Goal: Contribute content: Contribute content

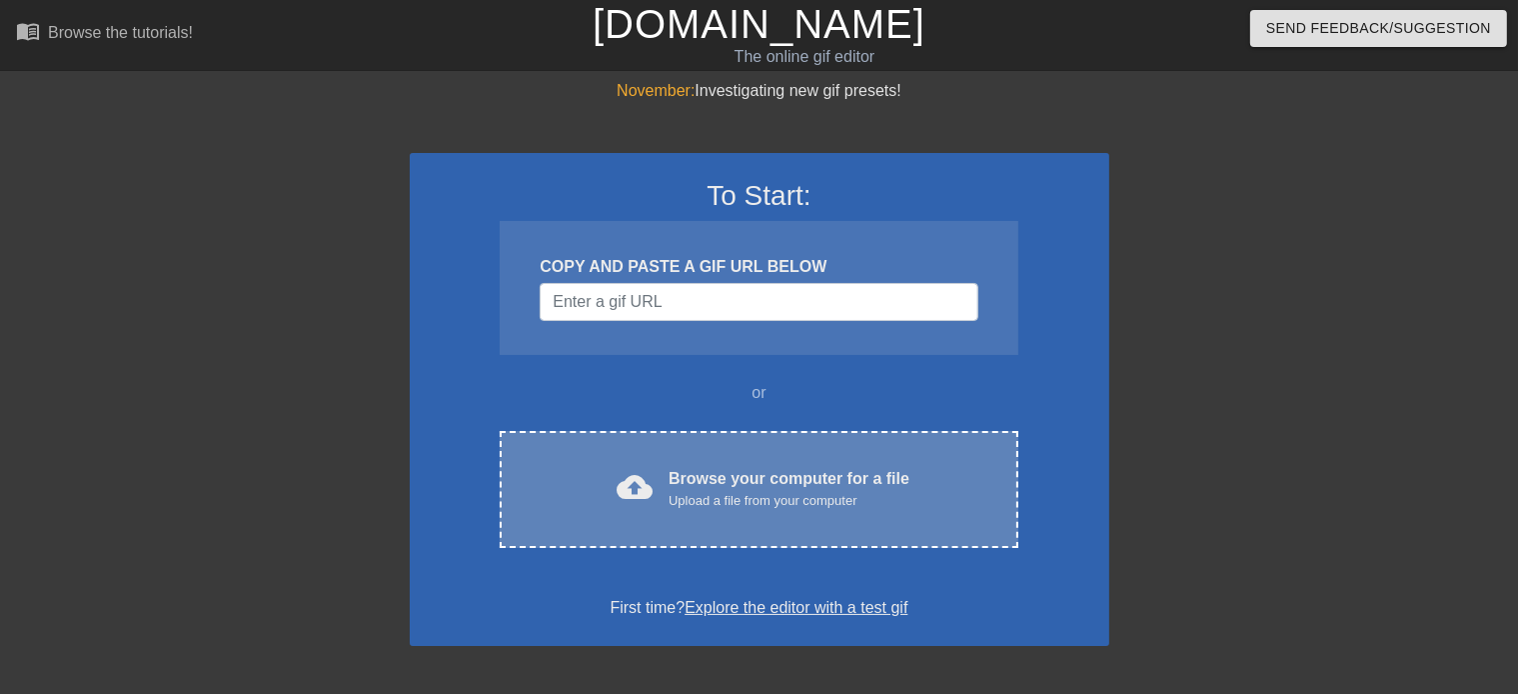
click at [643, 494] on span "cloud_upload" at bounding box center [635, 487] width 36 height 36
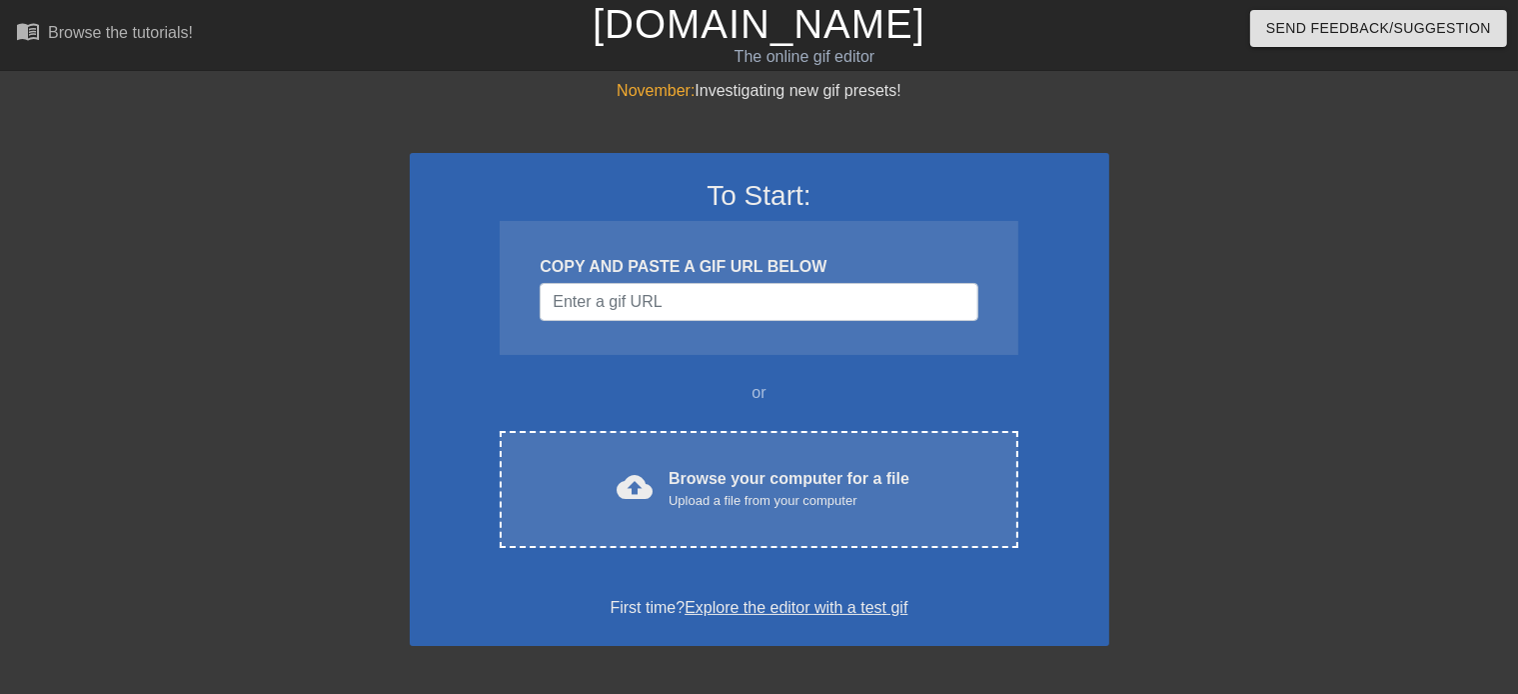
drag, startPoint x: 686, startPoint y: 321, endPoint x: 689, endPoint y: 344, distance: 23.2
click at [689, 344] on div "COPY AND PASTE A GIF URL BELOW" at bounding box center [759, 288] width 518 height 134
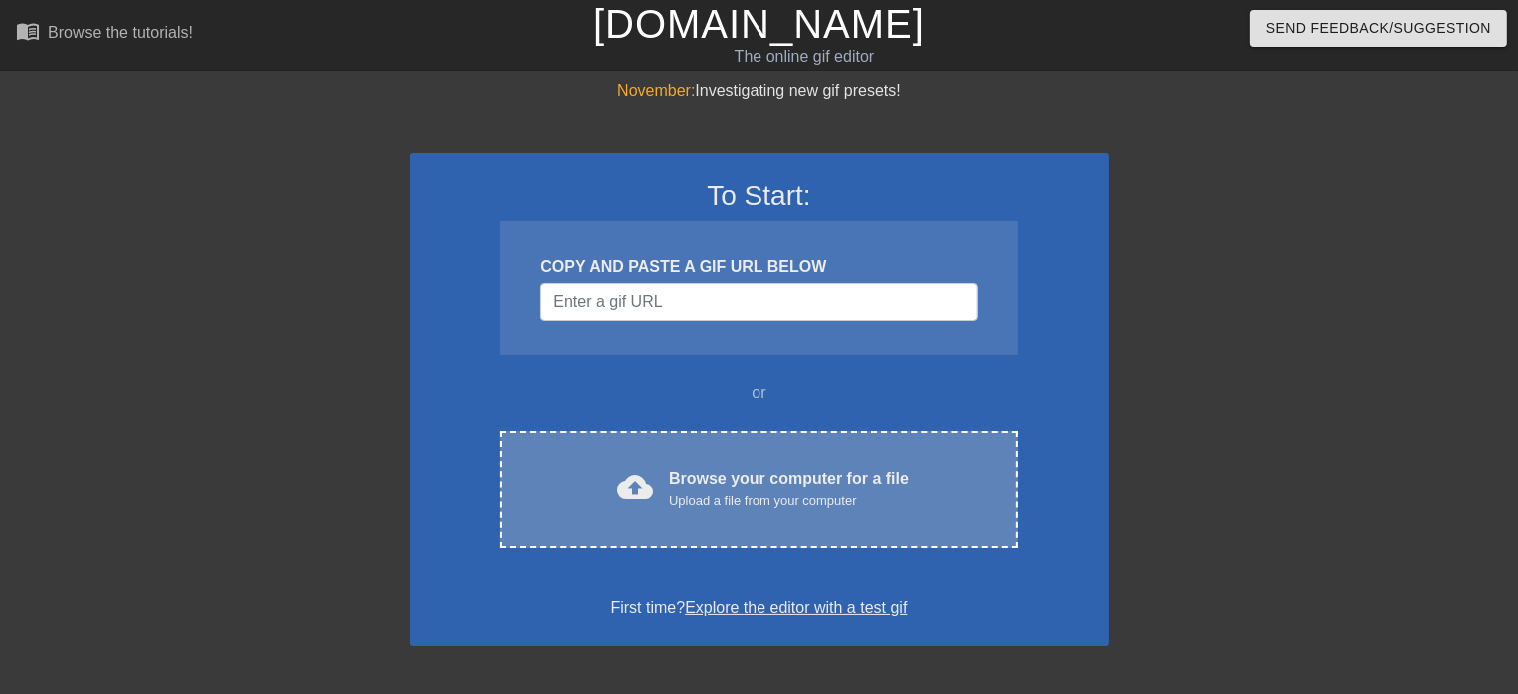
click at [819, 483] on div "Browse your computer for a file Upload a file from your computer" at bounding box center [789, 489] width 241 height 44
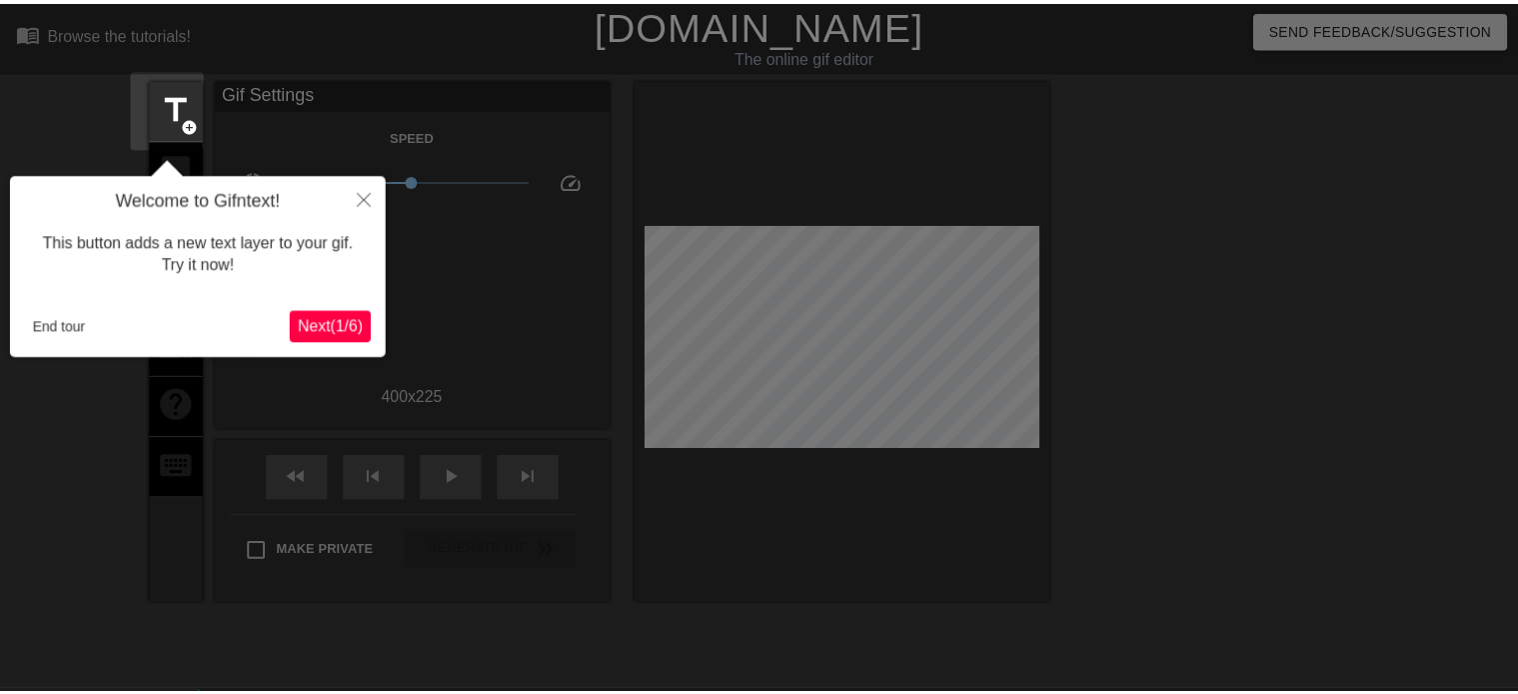
scroll to position [48, 0]
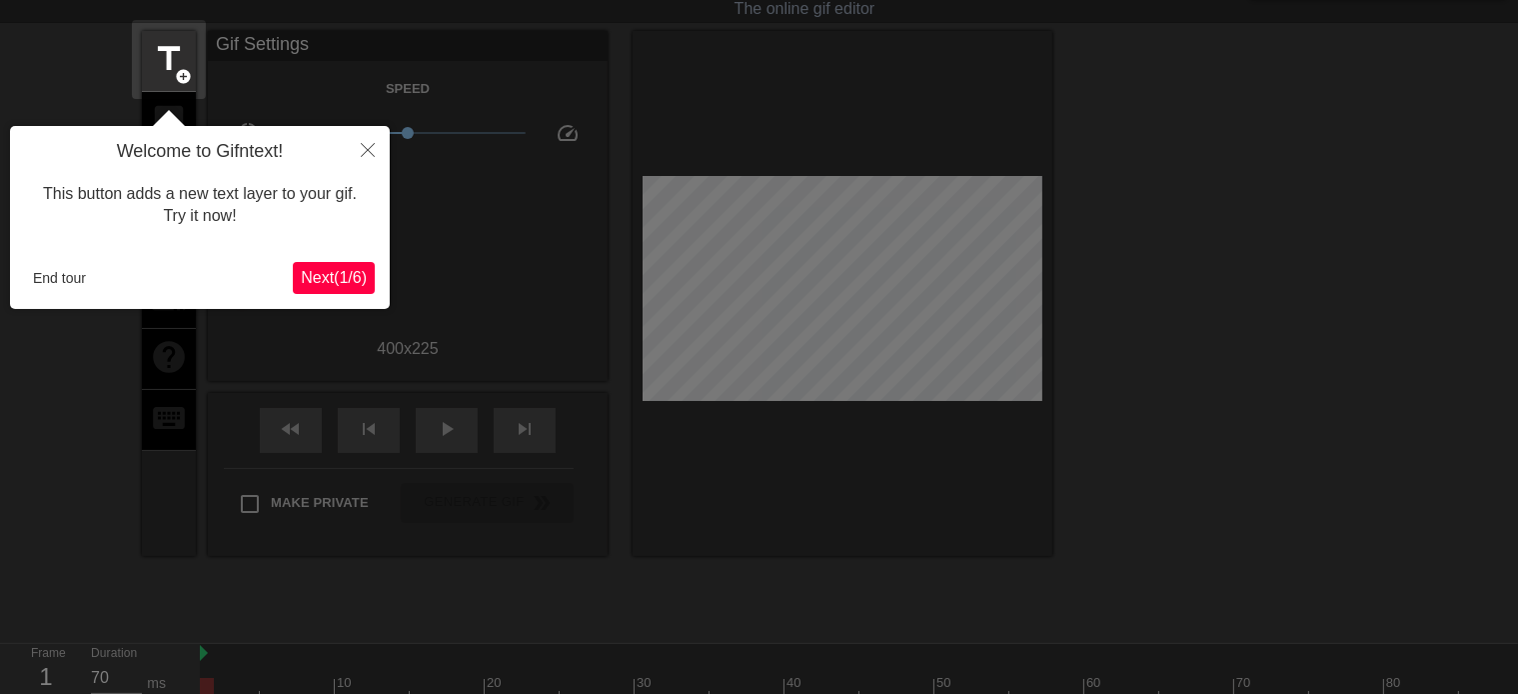
click at [337, 279] on span "Next ( 1 / 6 )" at bounding box center [334, 277] width 66 height 17
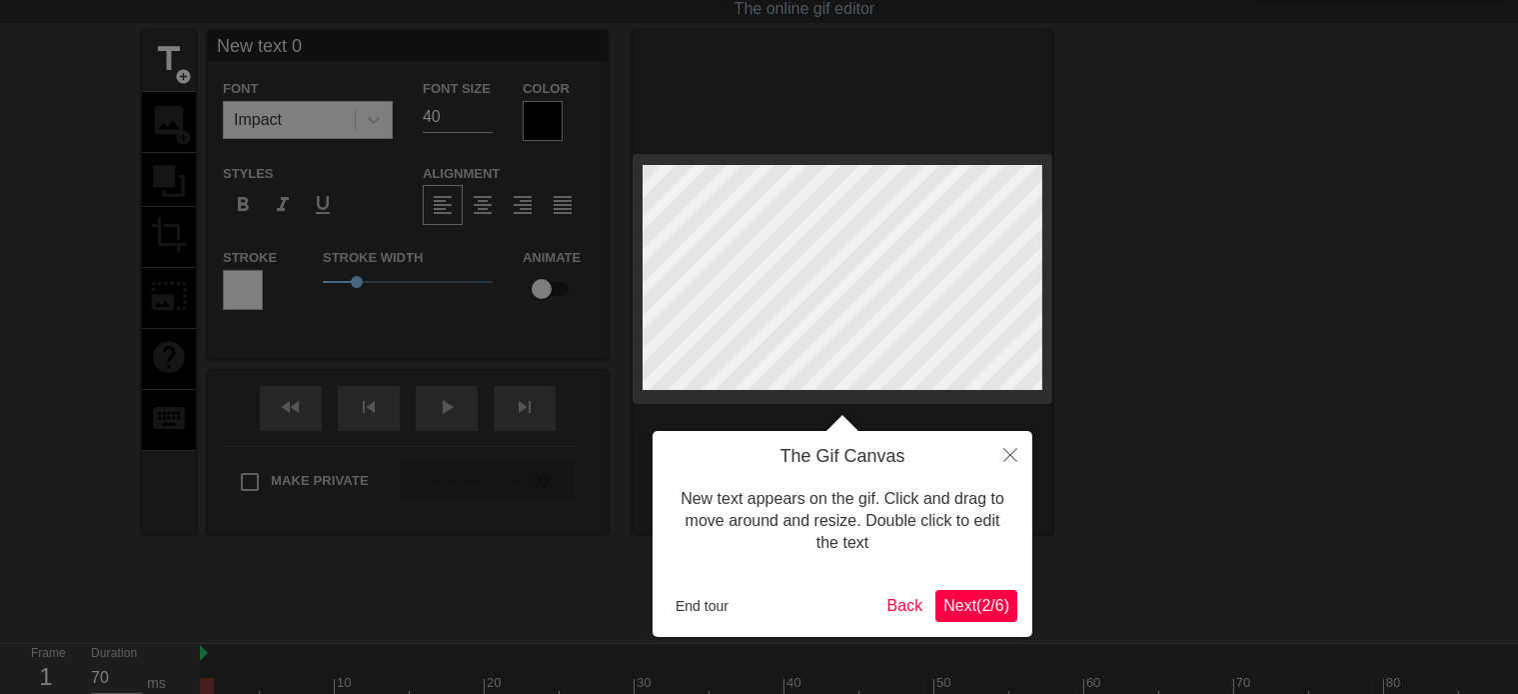
scroll to position [0, 0]
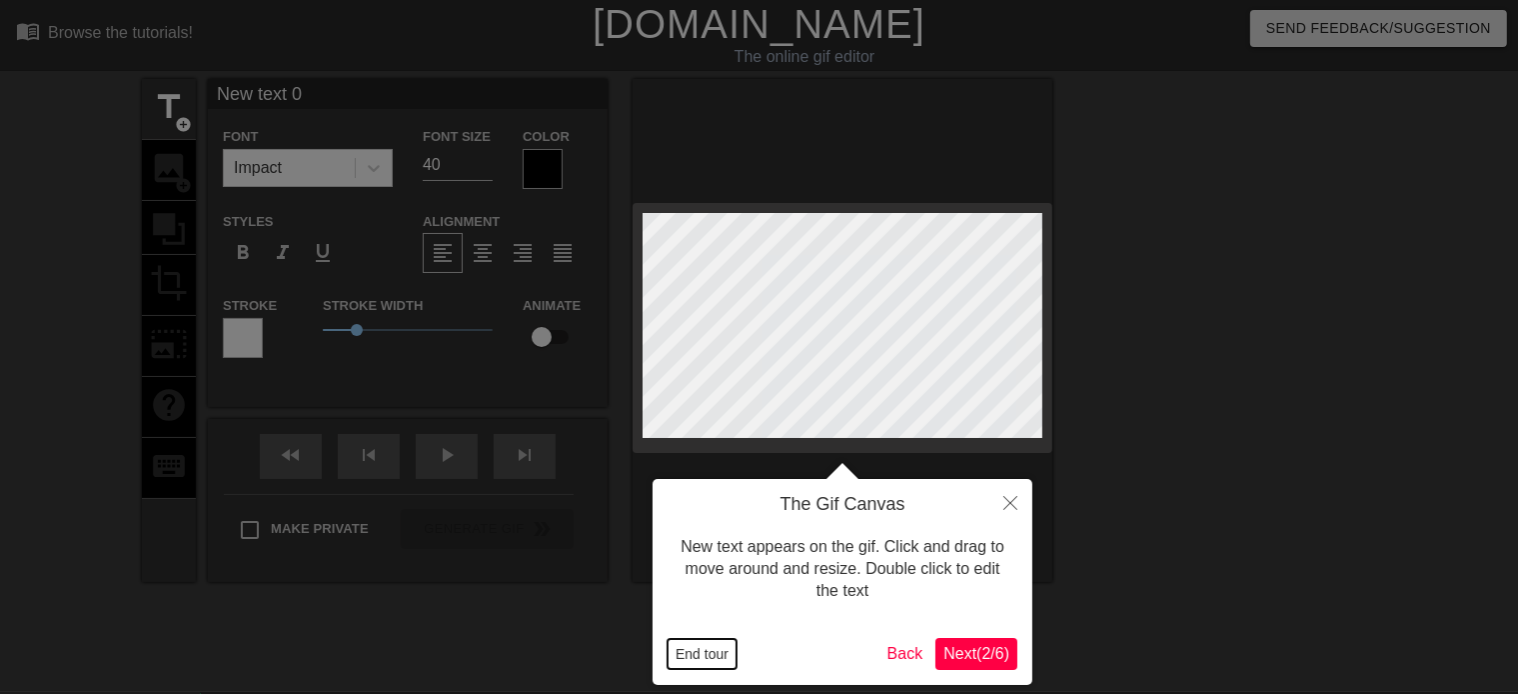
click at [683, 650] on button "End tour" at bounding box center [702, 654] width 69 height 30
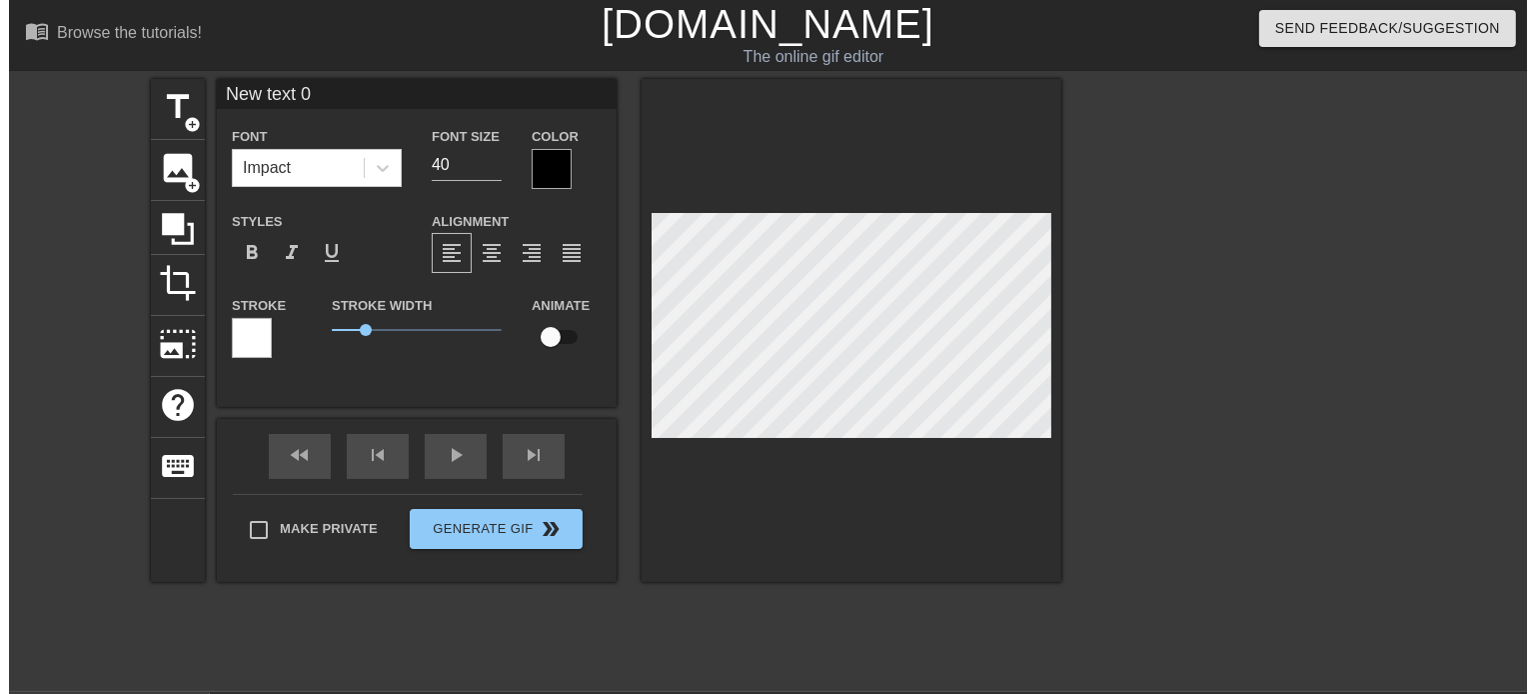
scroll to position [0, 1]
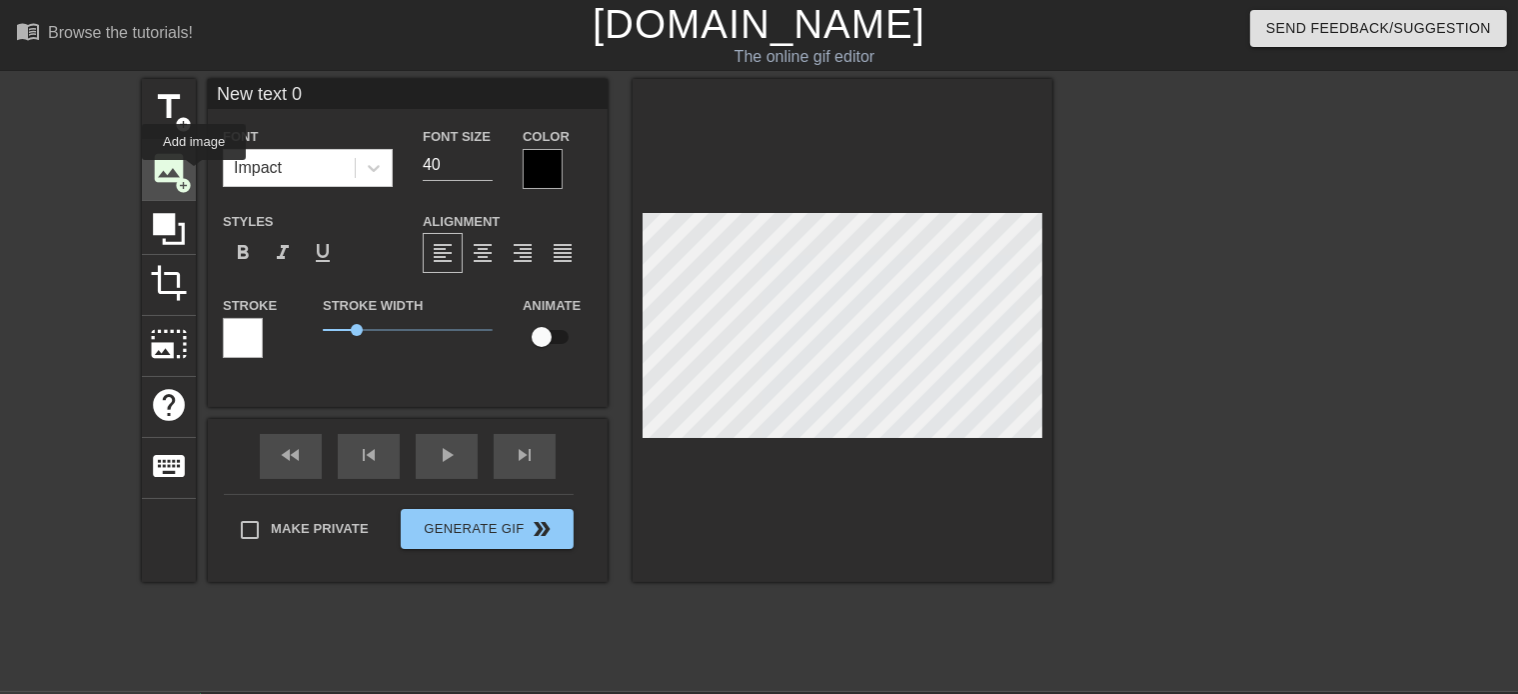
click at [194, 174] on div "image add_circle" at bounding box center [169, 170] width 54 height 61
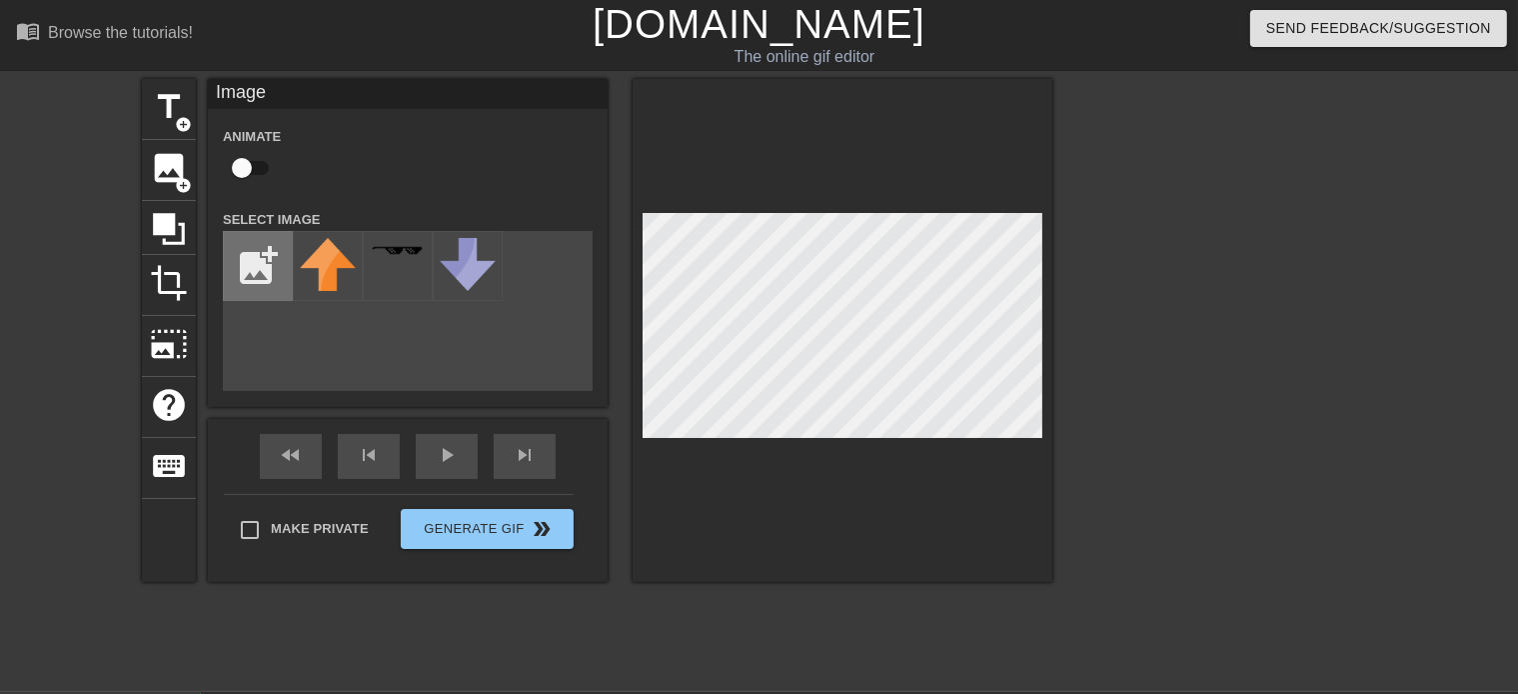
click at [278, 263] on input "file" at bounding box center [258, 266] width 68 height 68
type input "C:\fakepath\band.jpg"
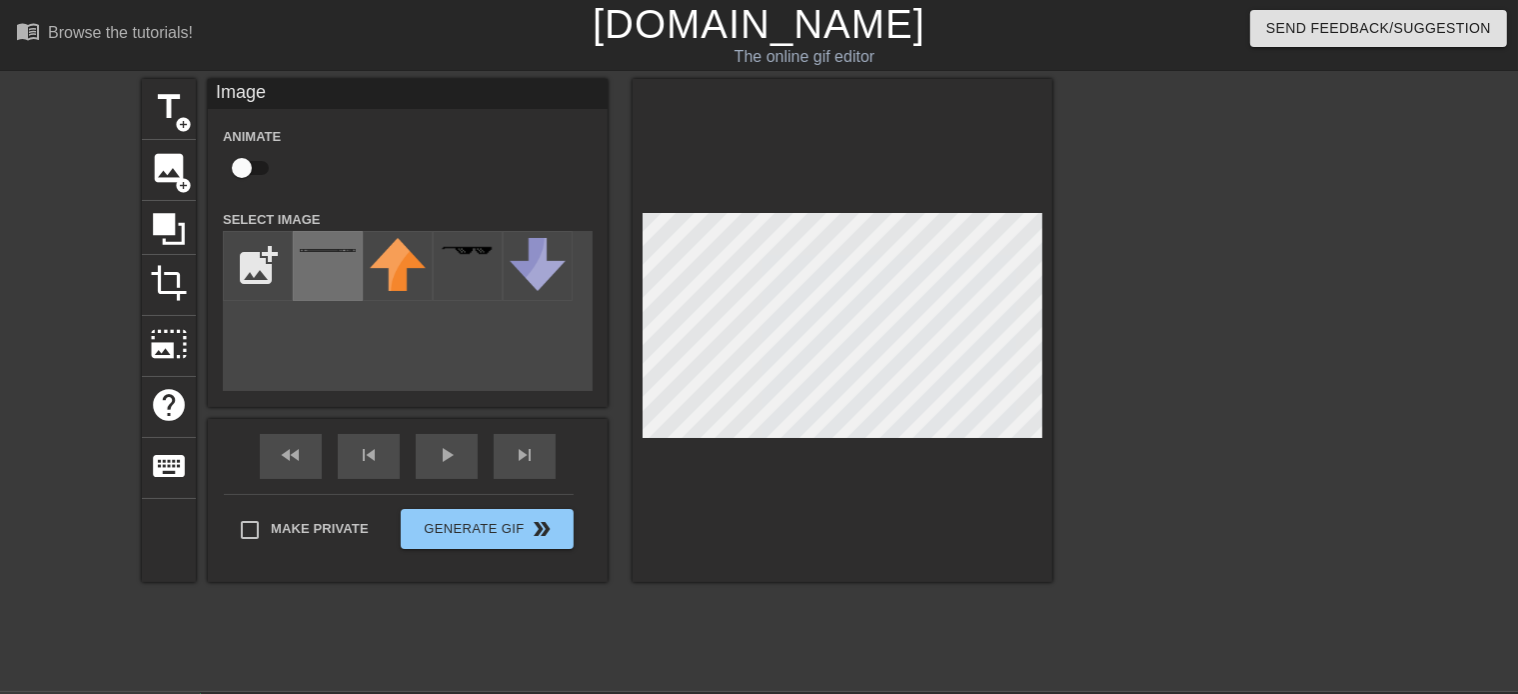
click at [327, 252] on img at bounding box center [328, 250] width 56 height 3
click at [611, 358] on div "title add_circle image add_circle crop photo_size_select_large help keyboard Im…" at bounding box center [597, 330] width 910 height 503
click at [1047, 430] on div at bounding box center [843, 330] width 420 height 503
click at [1227, 302] on div at bounding box center [1226, 379] width 300 height 600
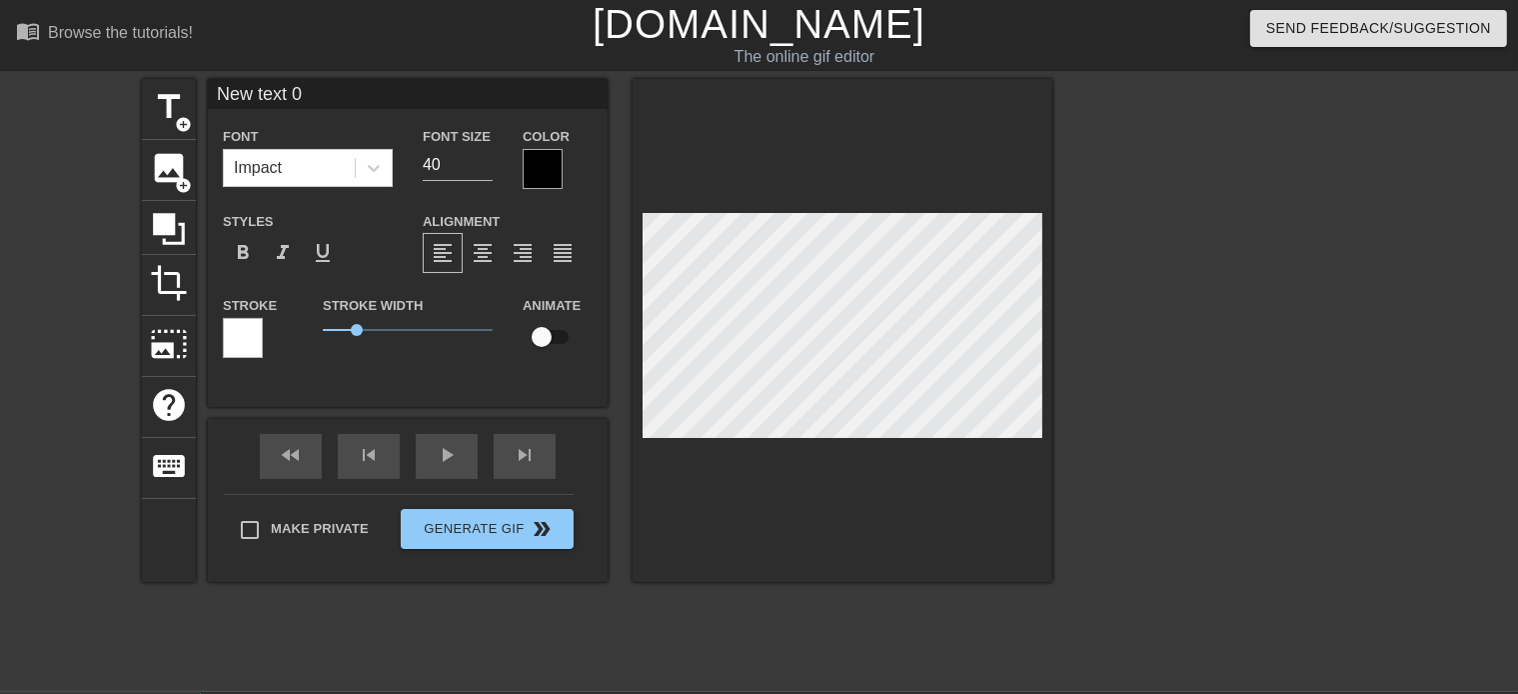
drag, startPoint x: 223, startPoint y: 87, endPoint x: -15, endPoint y: 84, distance: 237.9
click at [208, 84] on input "New text 0" at bounding box center [408, 94] width 400 height 30
click at [1244, 321] on div at bounding box center [1226, 379] width 300 height 600
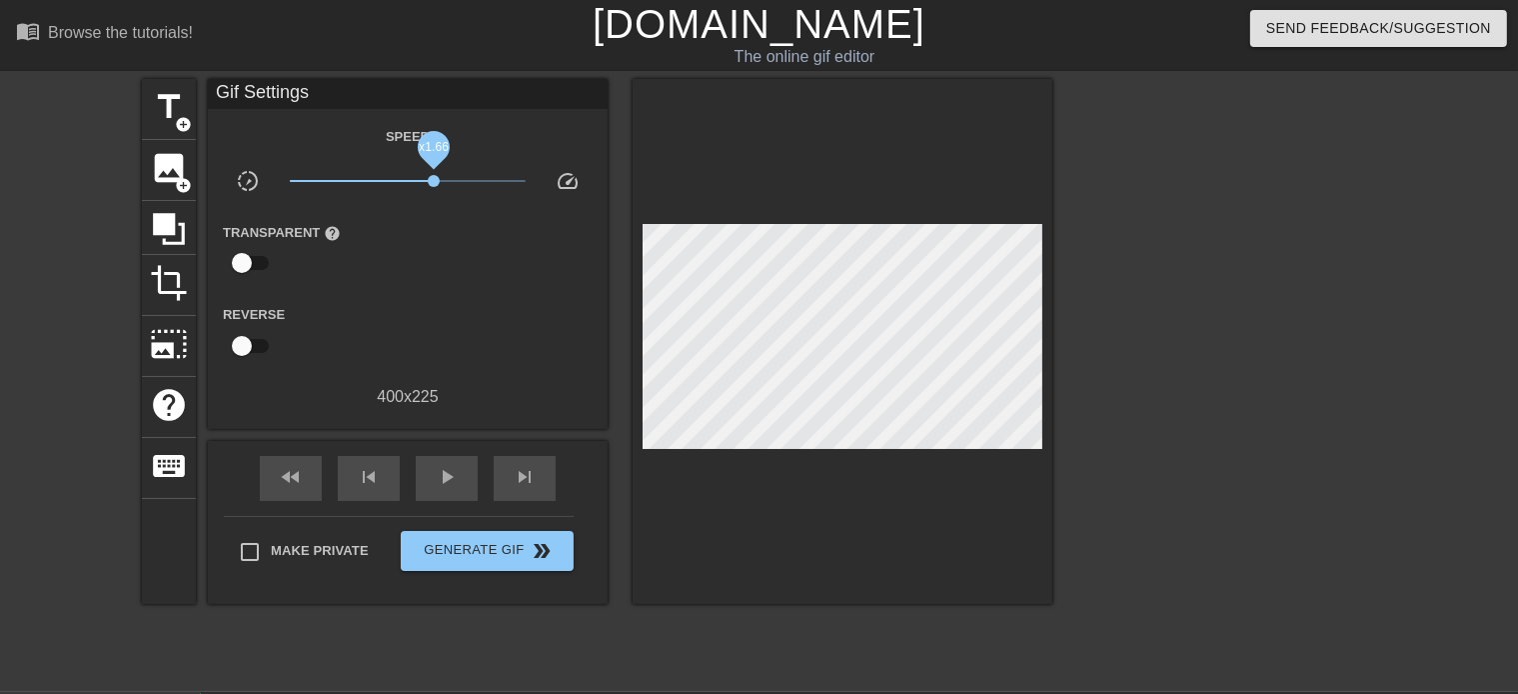
drag, startPoint x: 411, startPoint y: 178, endPoint x: 434, endPoint y: 179, distance: 23.0
click at [434, 179] on span "x1.66" at bounding box center [434, 181] width 12 height 12
click at [445, 469] on span "play_arrow" at bounding box center [447, 477] width 24 height 24
click at [1314, 328] on div at bounding box center [1226, 379] width 300 height 600
click at [952, 439] on div at bounding box center [843, 341] width 420 height 525
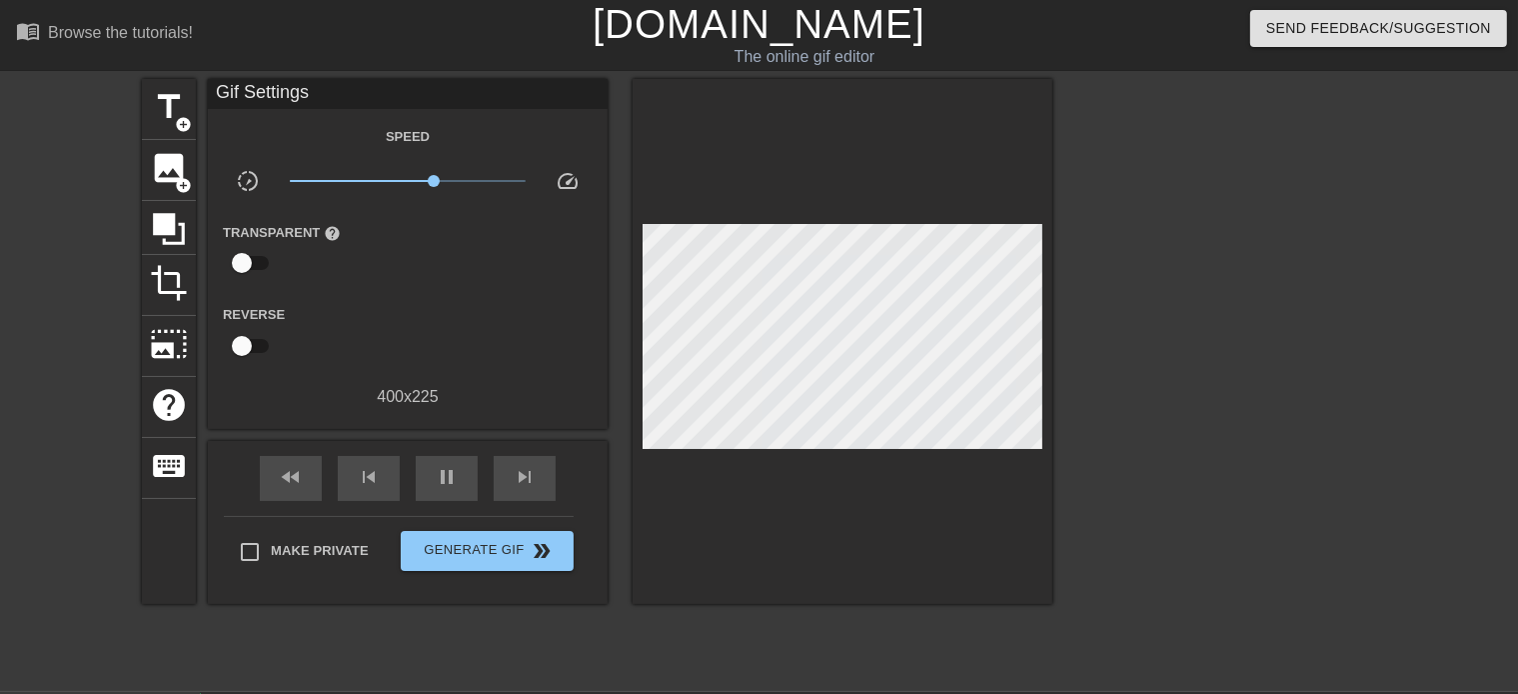
click at [985, 442] on div at bounding box center [843, 341] width 420 height 525
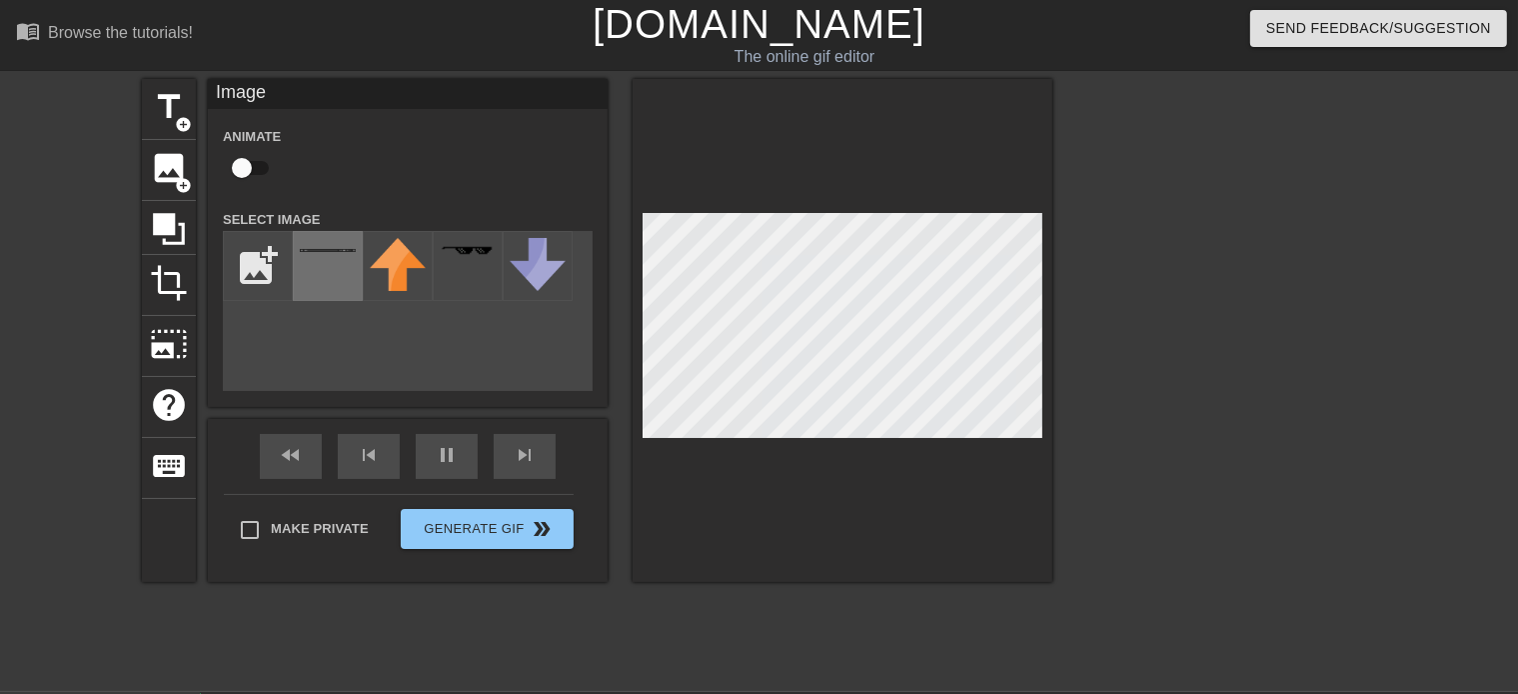
click at [334, 256] on div at bounding box center [328, 266] width 70 height 70
click at [322, 245] on div at bounding box center [328, 266] width 70 height 70
click at [323, 247] on div at bounding box center [328, 266] width 70 height 70
click at [286, 250] on input "file" at bounding box center [258, 266] width 68 height 68
click at [394, 268] on img at bounding box center [398, 264] width 56 height 53
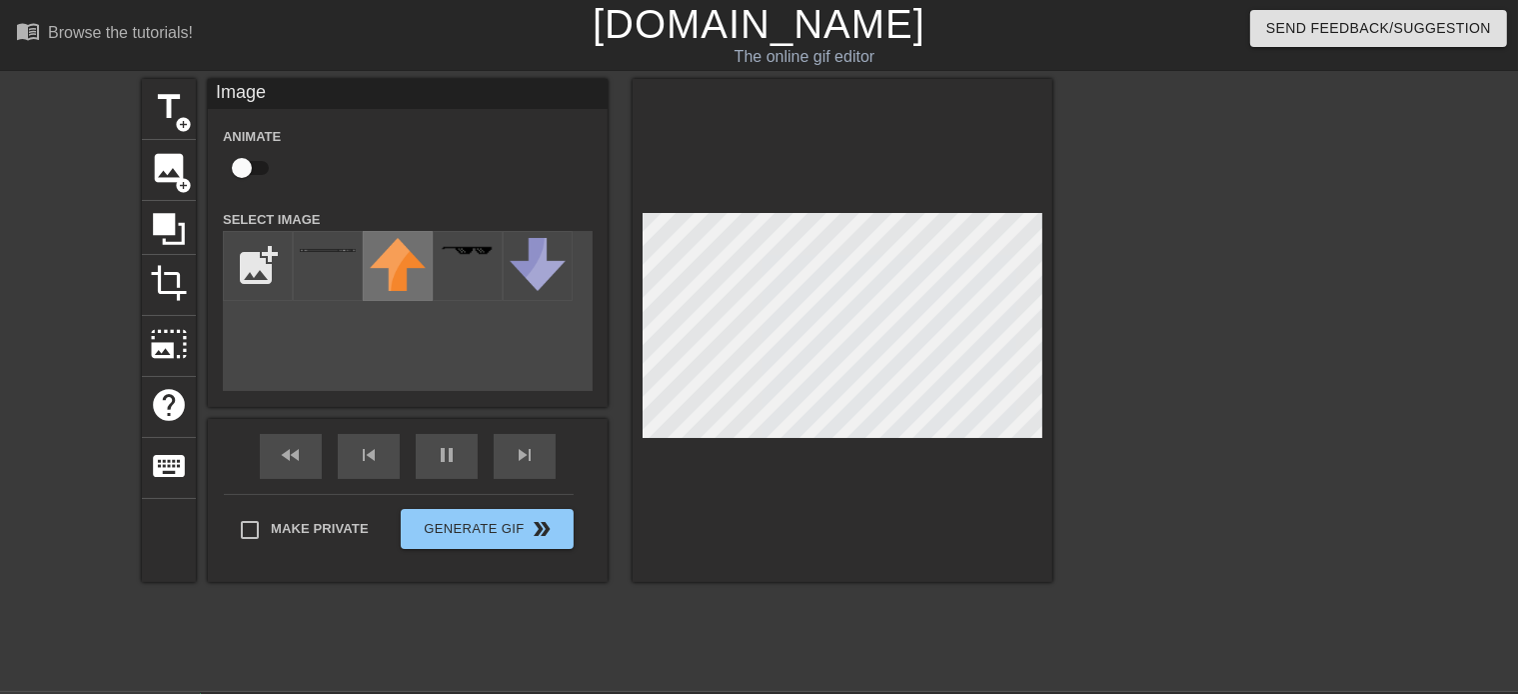
click at [394, 268] on img at bounding box center [398, 264] width 56 height 53
click at [297, 278] on div at bounding box center [328, 266] width 70 height 70
click at [248, 287] on input "file" at bounding box center [258, 266] width 68 height 68
type input "70"
type input "C:\fakepath\band2.jpg"
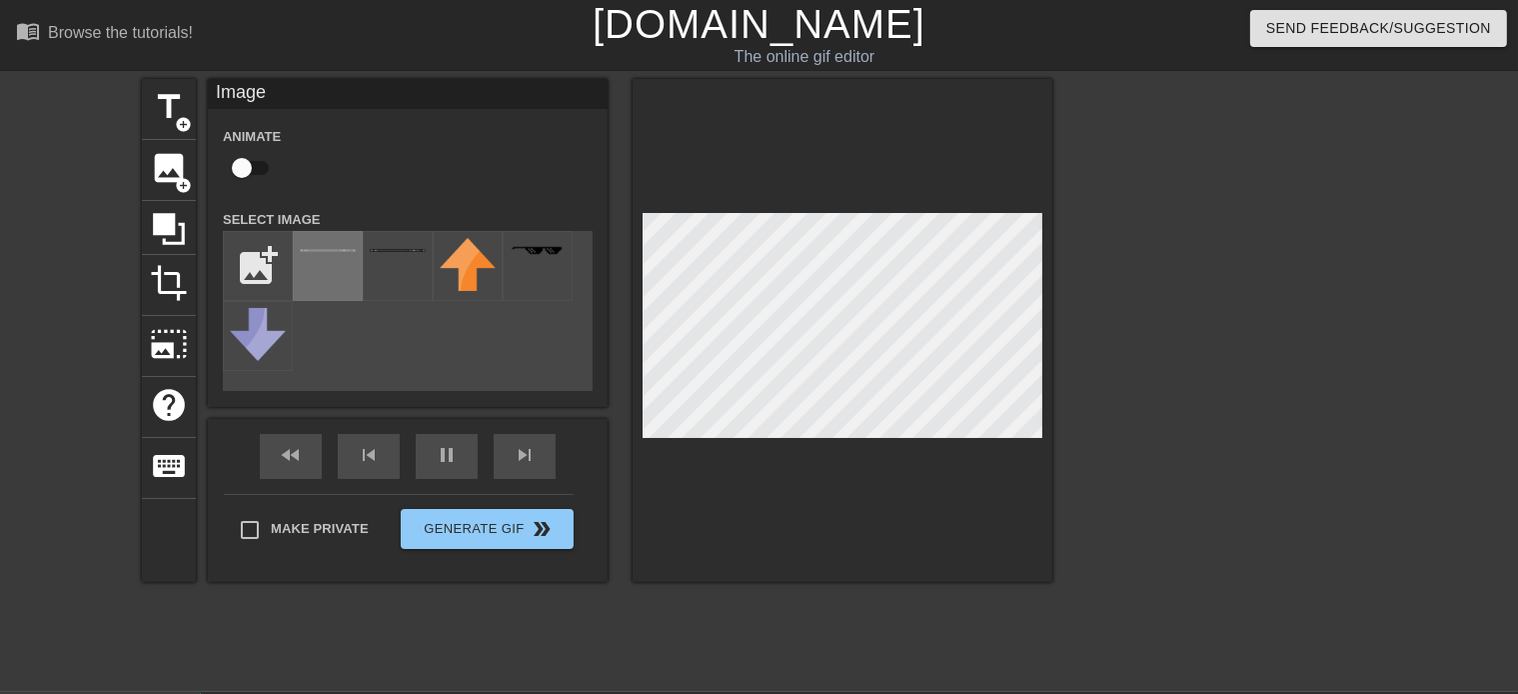
click at [323, 279] on div at bounding box center [328, 266] width 70 height 70
click at [240, 269] on input "file" at bounding box center [258, 266] width 68 height 68
type input "70"
type input "C:\fakepath\band-png.png"
click at [353, 243] on div at bounding box center [328, 266] width 70 height 70
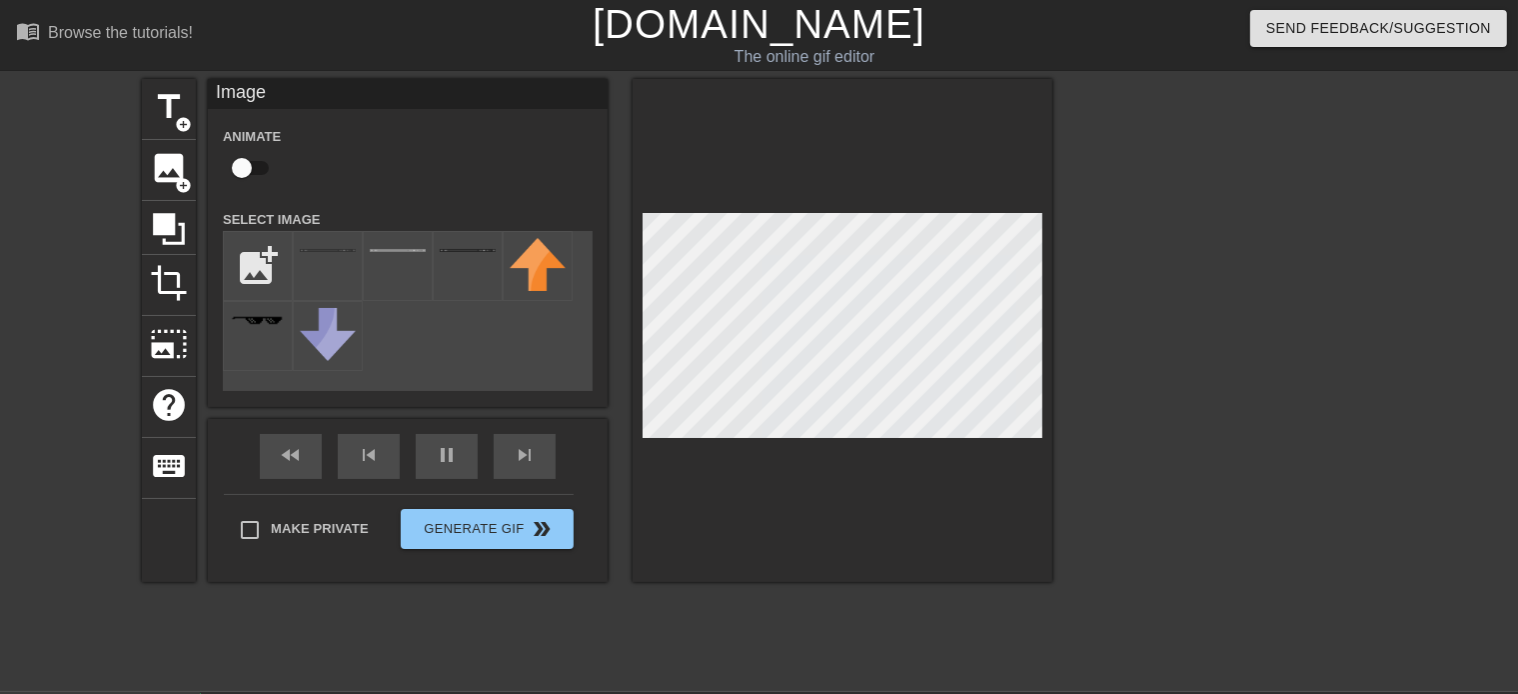
click at [1151, 330] on div at bounding box center [1226, 379] width 300 height 600
click at [999, 443] on div at bounding box center [843, 330] width 420 height 503
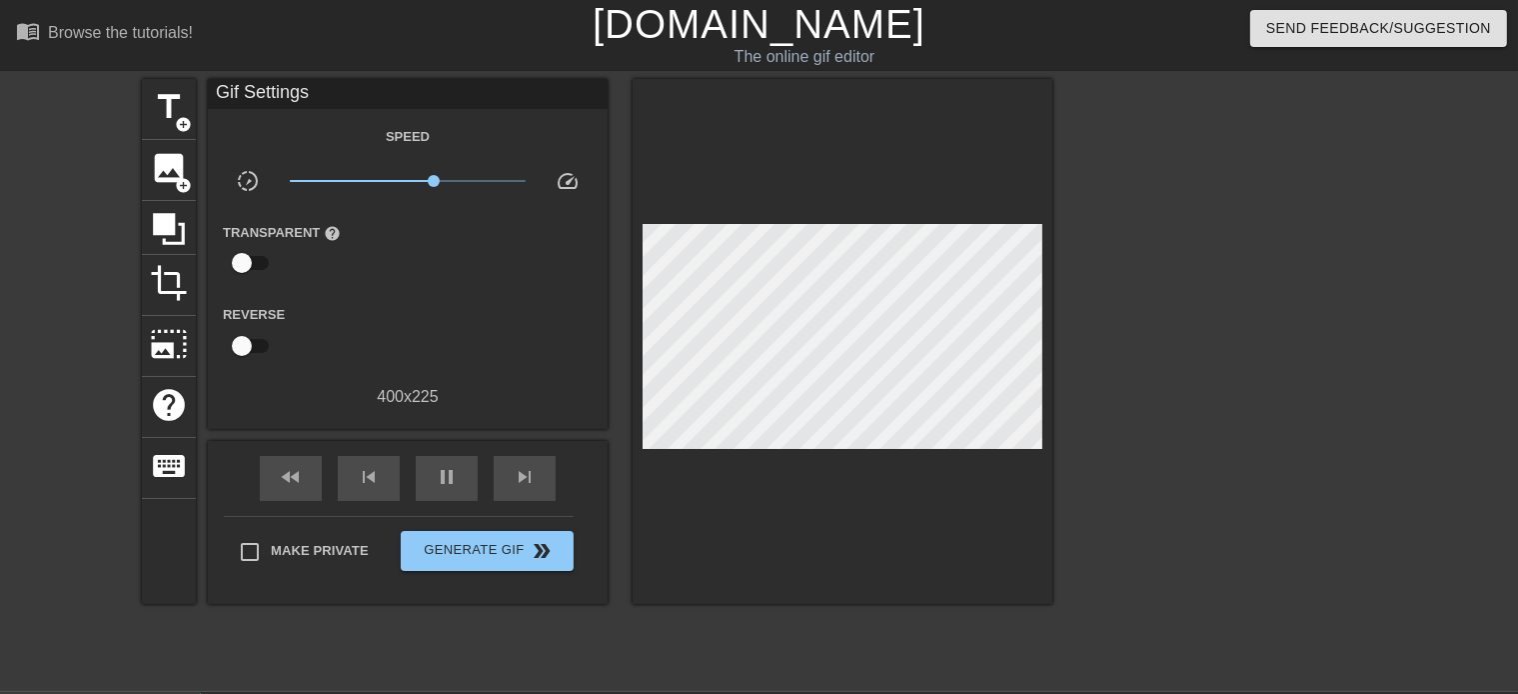
click at [1317, 302] on div at bounding box center [1226, 379] width 300 height 600
drag, startPoint x: 453, startPoint y: 181, endPoint x: 521, endPoint y: 178, distance: 68.0
click at [521, 178] on span "x9.02" at bounding box center [408, 181] width 237 height 24
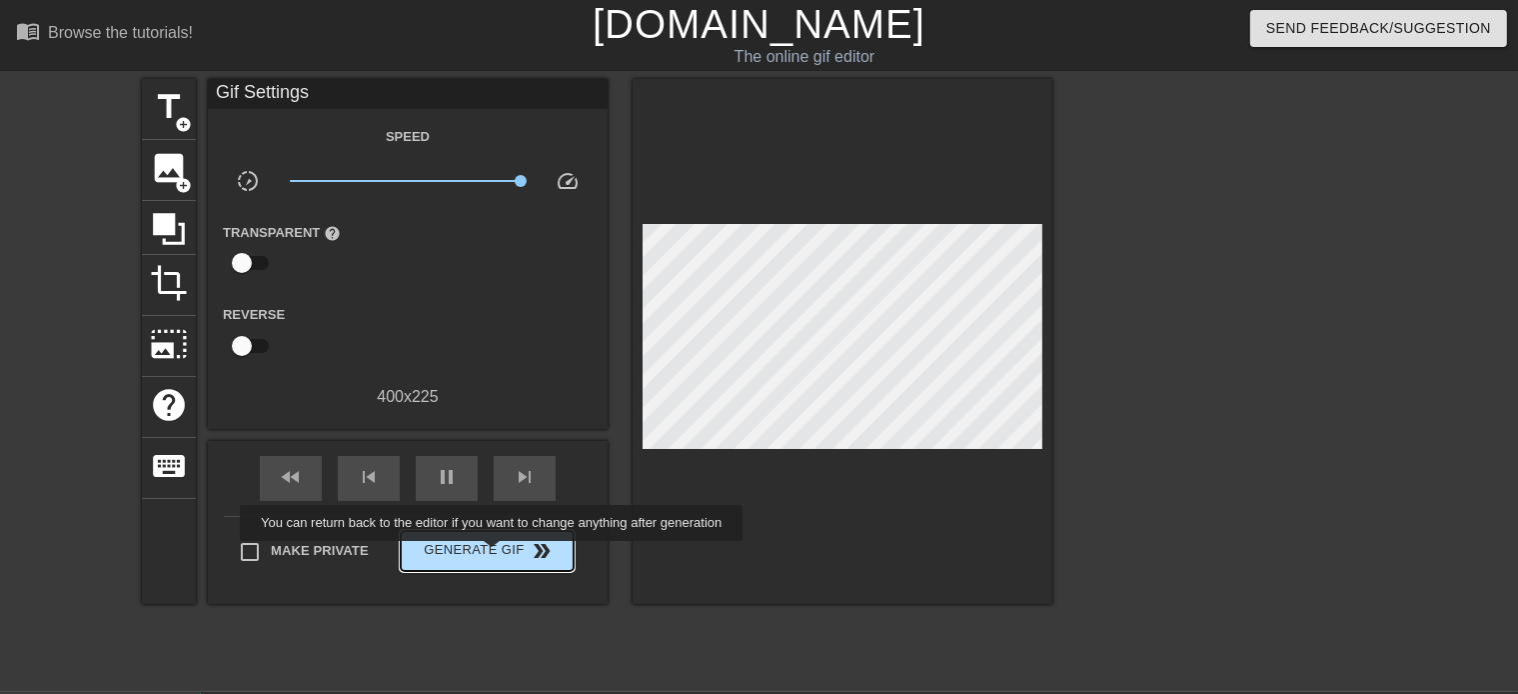
type input "70"
click at [494, 555] on span "Generate Gif double_arrow" at bounding box center [487, 551] width 157 height 24
